Goal: Transaction & Acquisition: Book appointment/travel/reservation

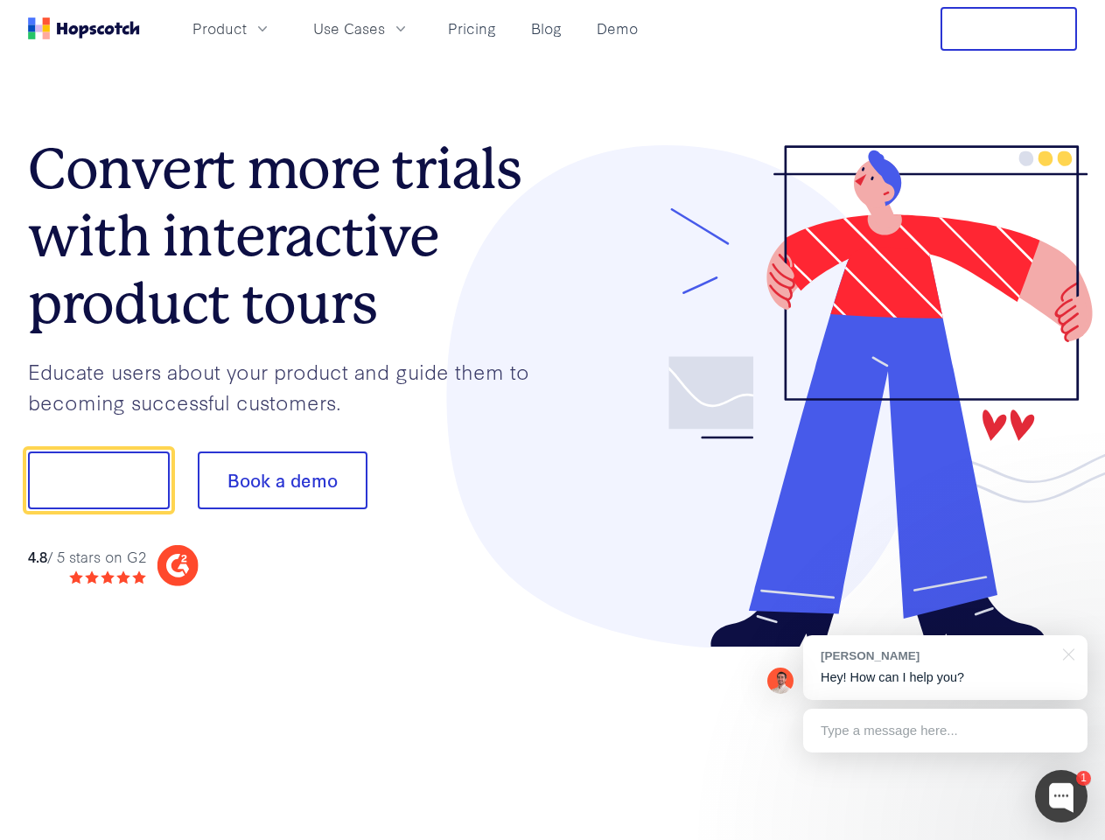
click at [553, 420] on div at bounding box center [815, 396] width 525 height 503
click at [247, 28] on span "Product" at bounding box center [219, 28] width 54 height 22
click at [385, 28] on span "Use Cases" at bounding box center [349, 28] width 72 height 22
click at [1009, 29] on button "Free Trial" at bounding box center [1008, 29] width 136 height 44
click at [98, 480] on button "Show me!" at bounding box center [99, 480] width 142 height 58
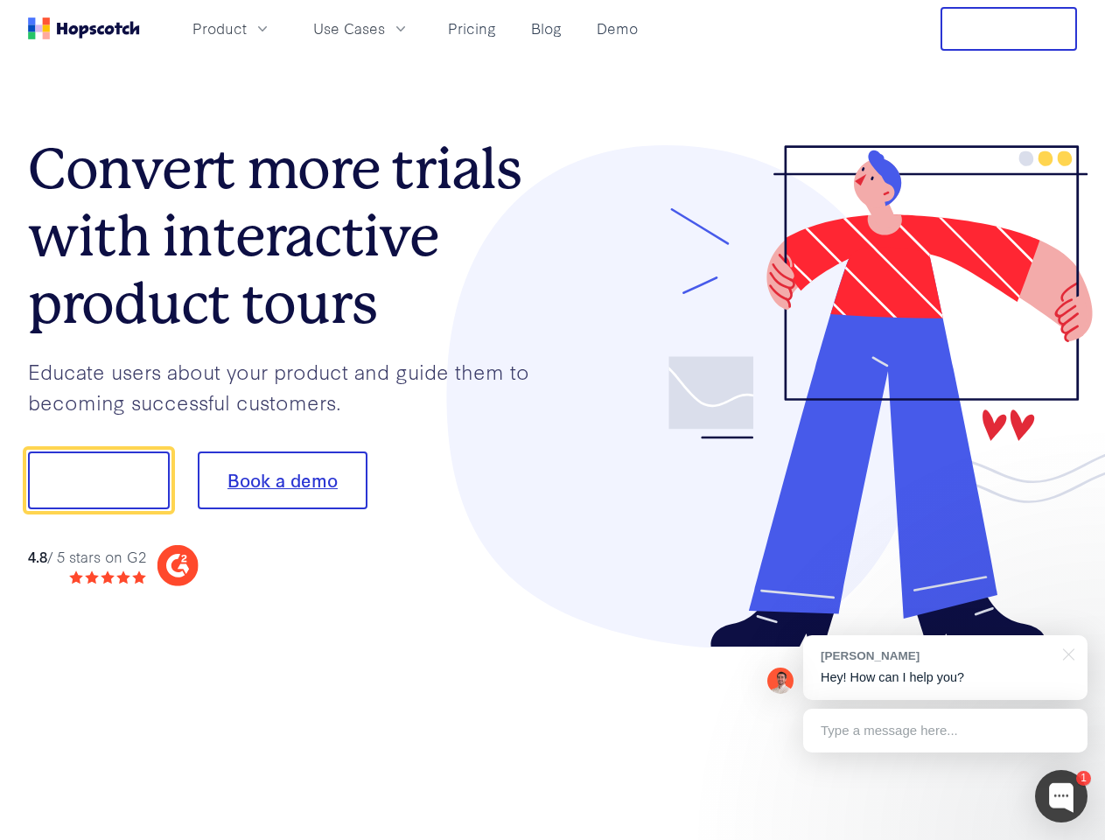
click at [282, 480] on button "Book a demo" at bounding box center [283, 480] width 170 height 58
click at [1061, 796] on div at bounding box center [1061, 796] width 52 height 52
click at [945, 667] on div "[PERSON_NAME] Hey! How can I help you?" at bounding box center [945, 667] width 284 height 65
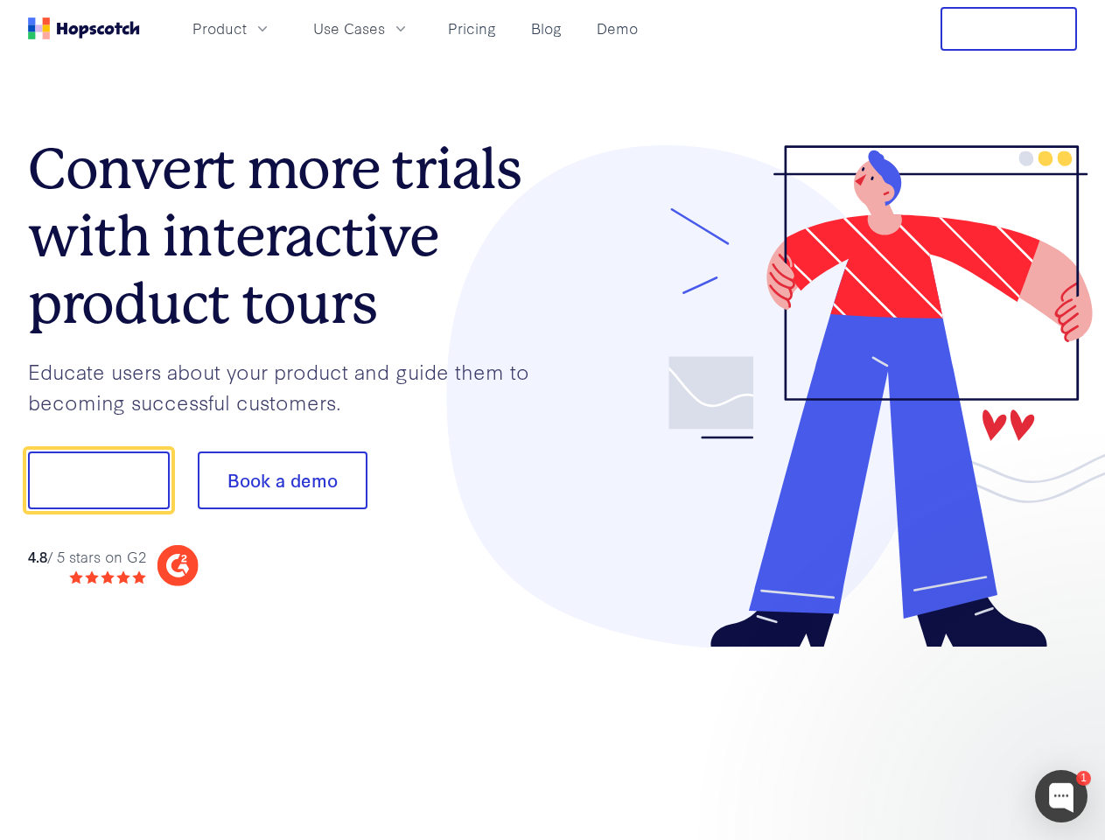
click at [1066, 653] on div at bounding box center [923, 595] width 328 height 349
click at [945, 730] on div at bounding box center [923, 595] width 328 height 349
